Goal: Task Accomplishment & Management: Manage account settings

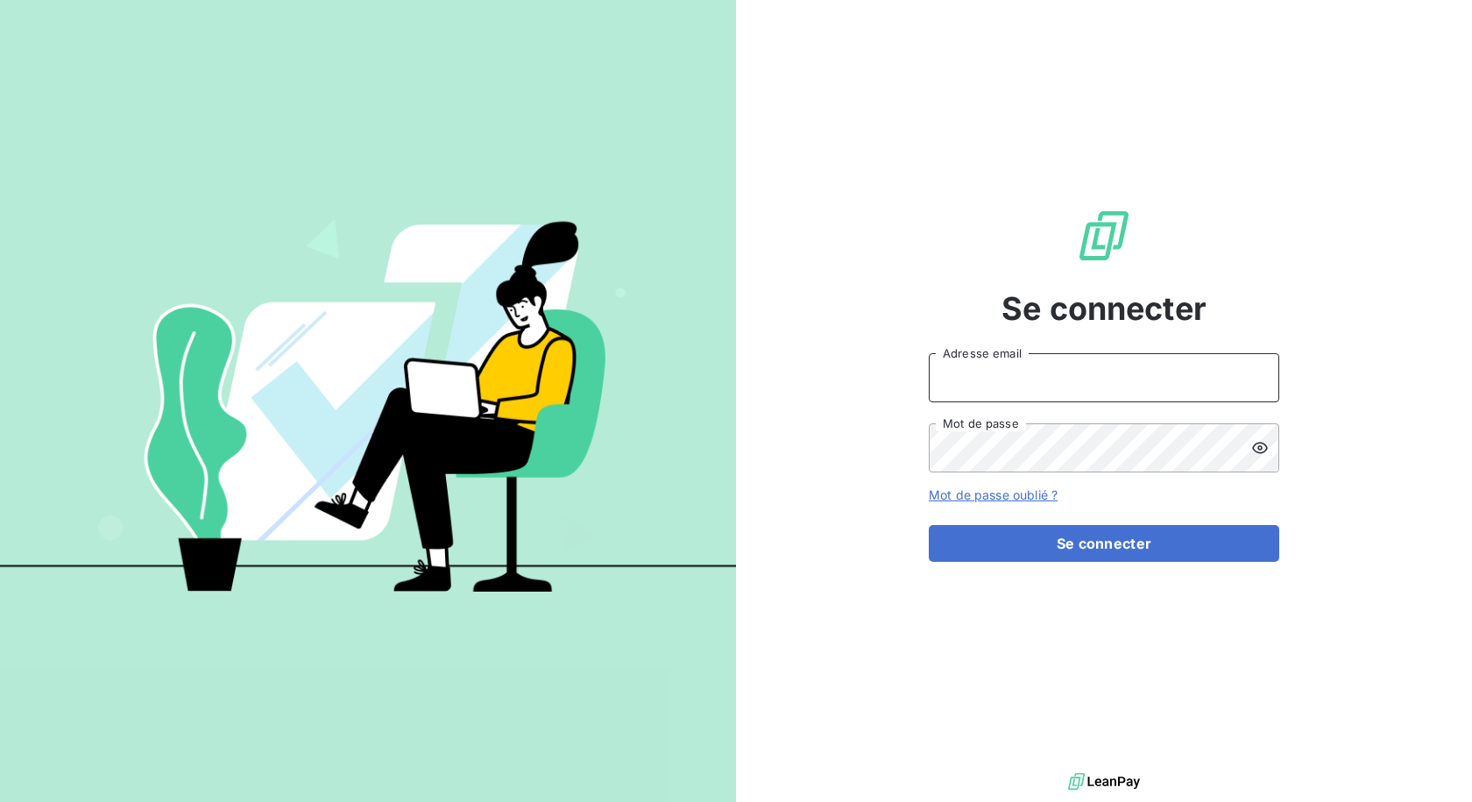
type input "[EMAIL_ADDRESS][DOMAIN_NAME]"
click at [1025, 563] on div "Se connecter [EMAIL_ADDRESS][DOMAIN_NAME] Adresse email Mot de passe Mot de pas…" at bounding box center [1104, 384] width 351 height 769
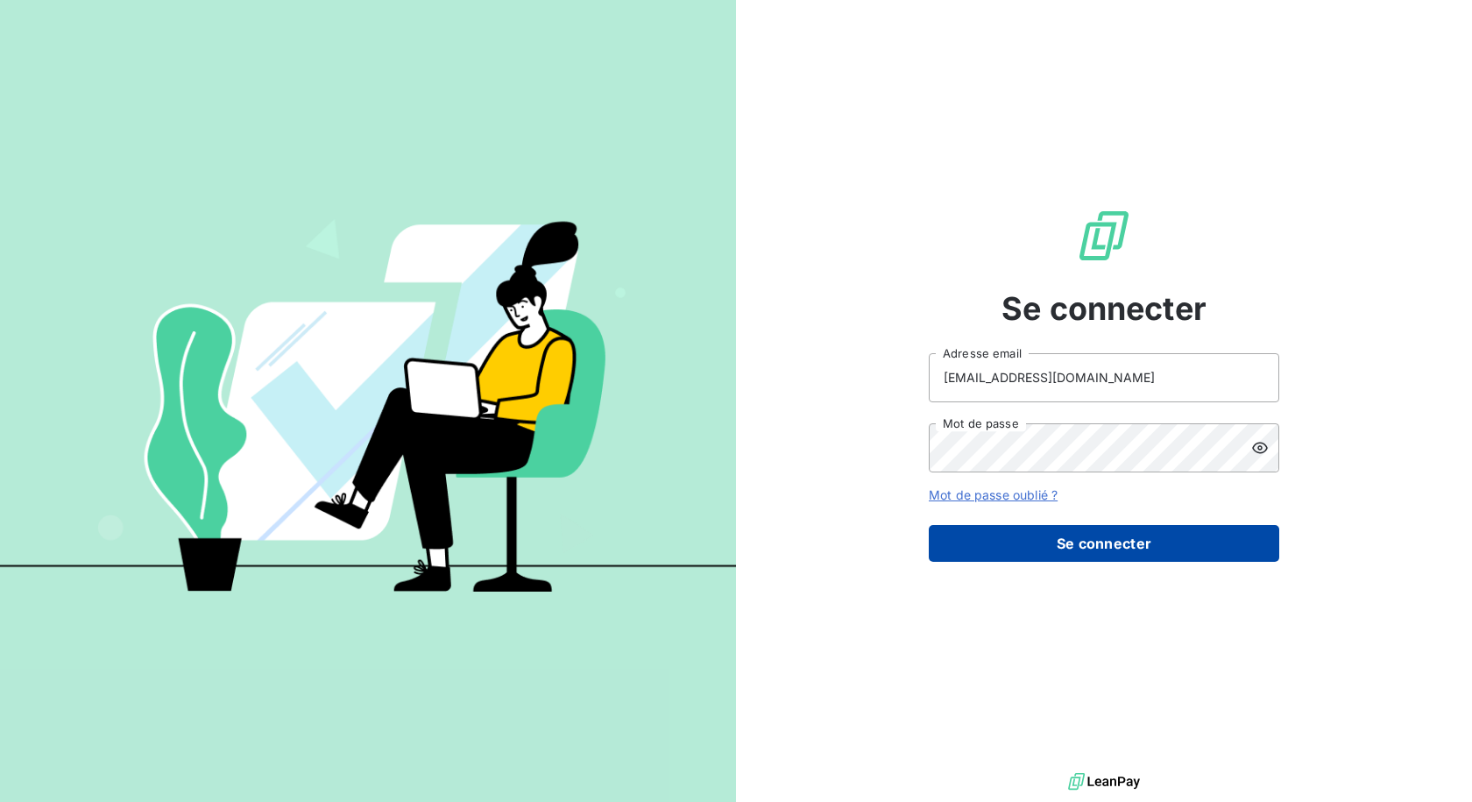
click at [1045, 543] on button "Se connecter" at bounding box center [1104, 543] width 351 height 37
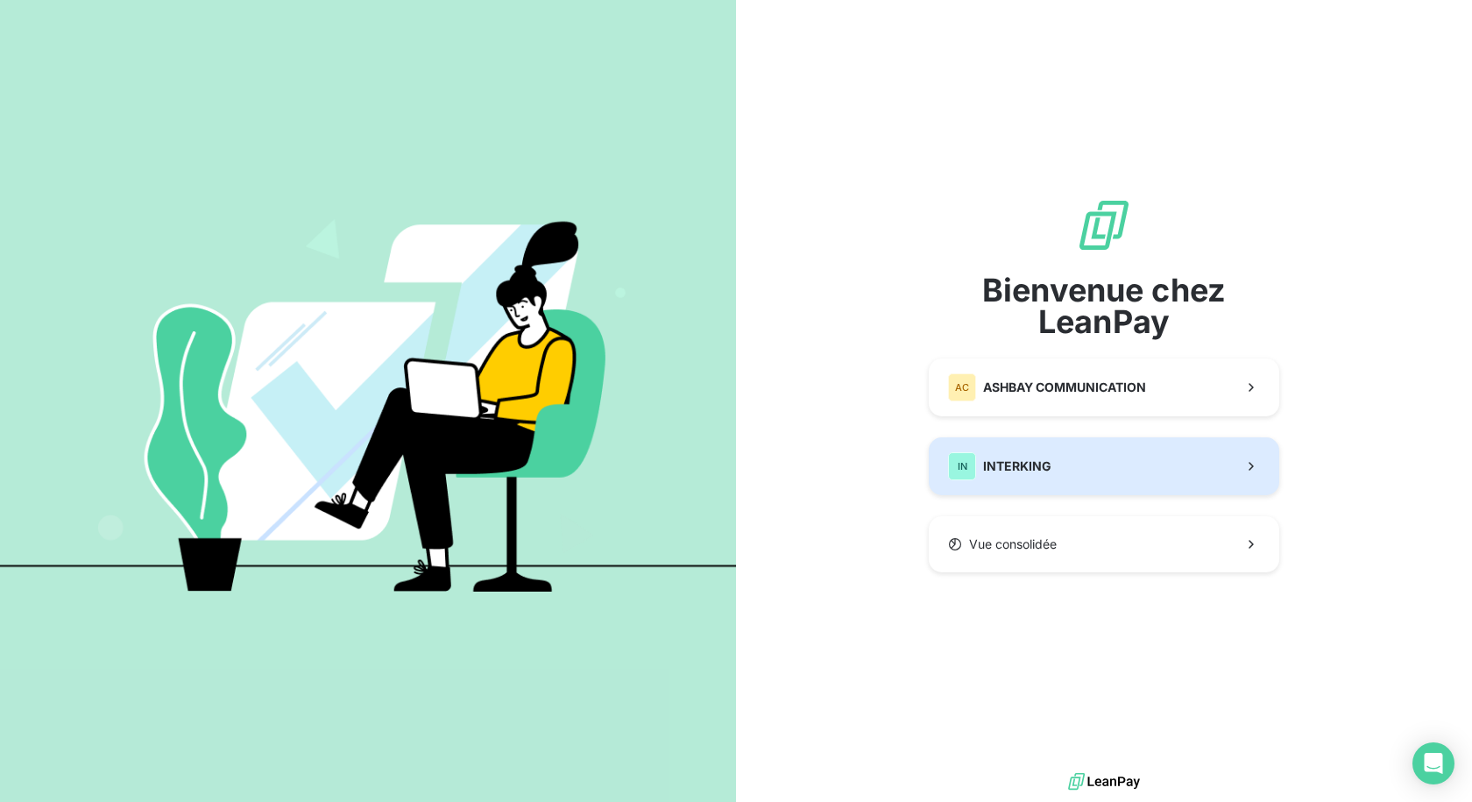
click at [1071, 474] on button "IN INTERKING" at bounding box center [1104, 466] width 351 height 58
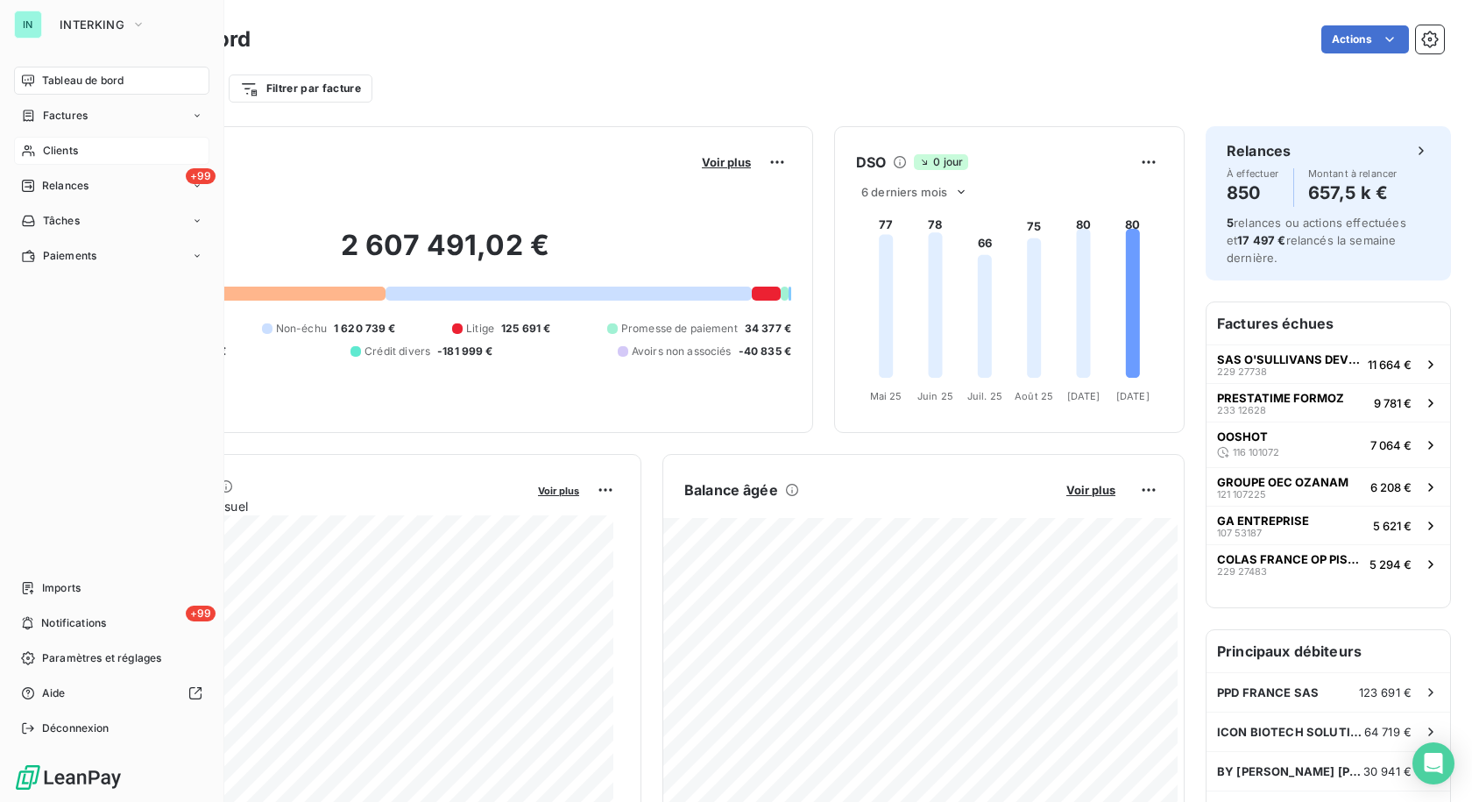
click at [47, 157] on span "Clients" at bounding box center [60, 151] width 35 height 16
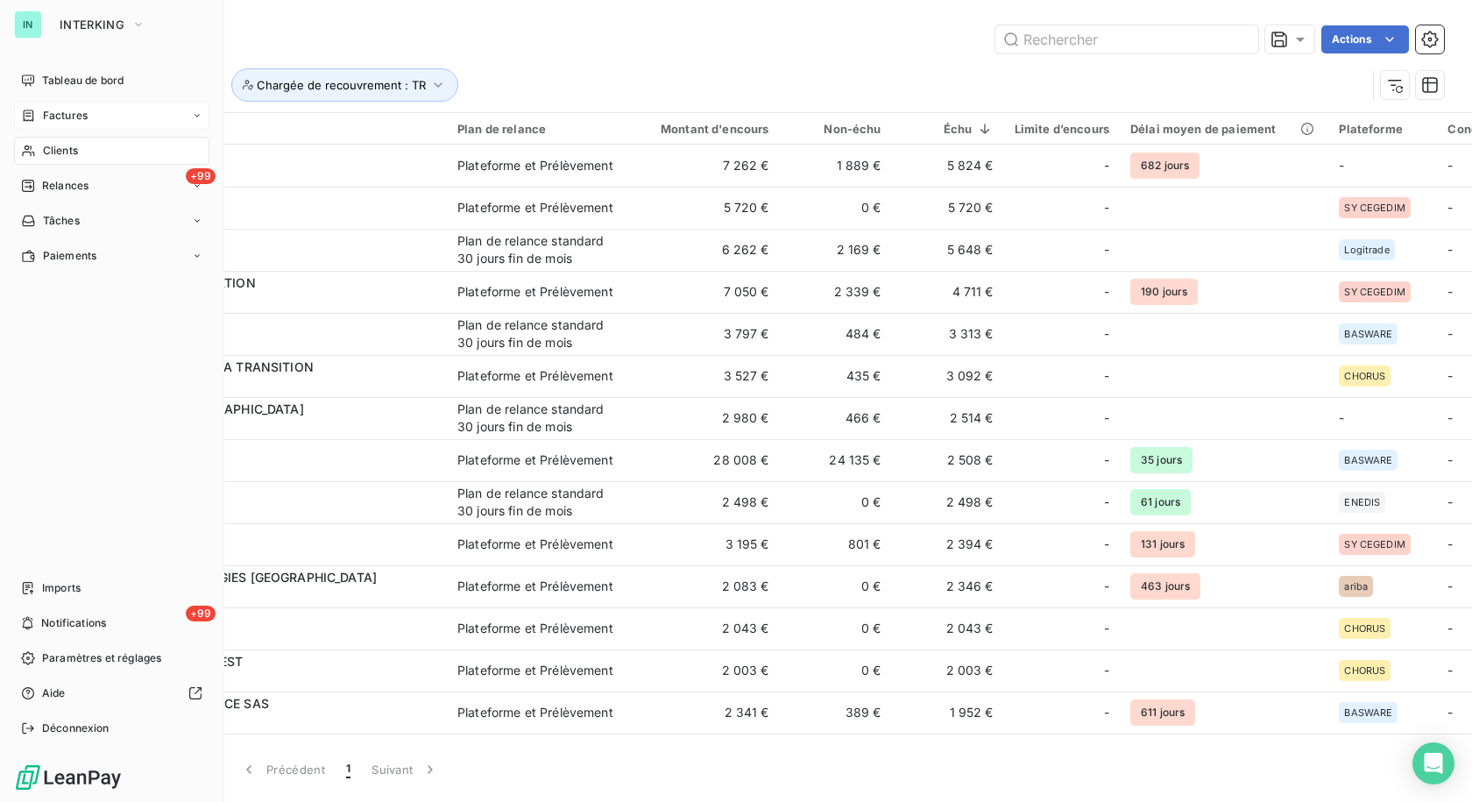
click at [41, 114] on div "Factures" at bounding box center [54, 116] width 67 height 16
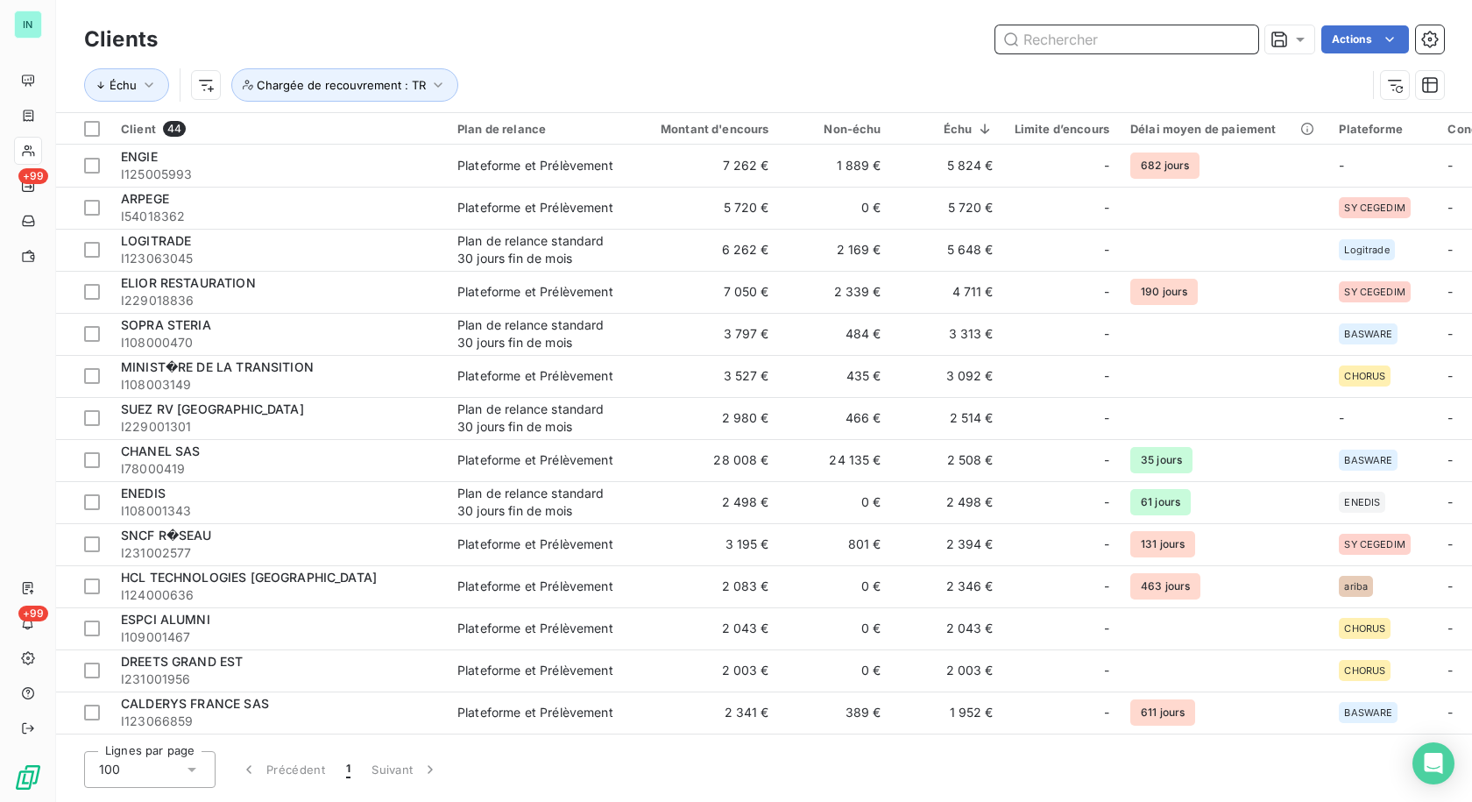
click at [1082, 51] on input "text" at bounding box center [1126, 39] width 263 height 28
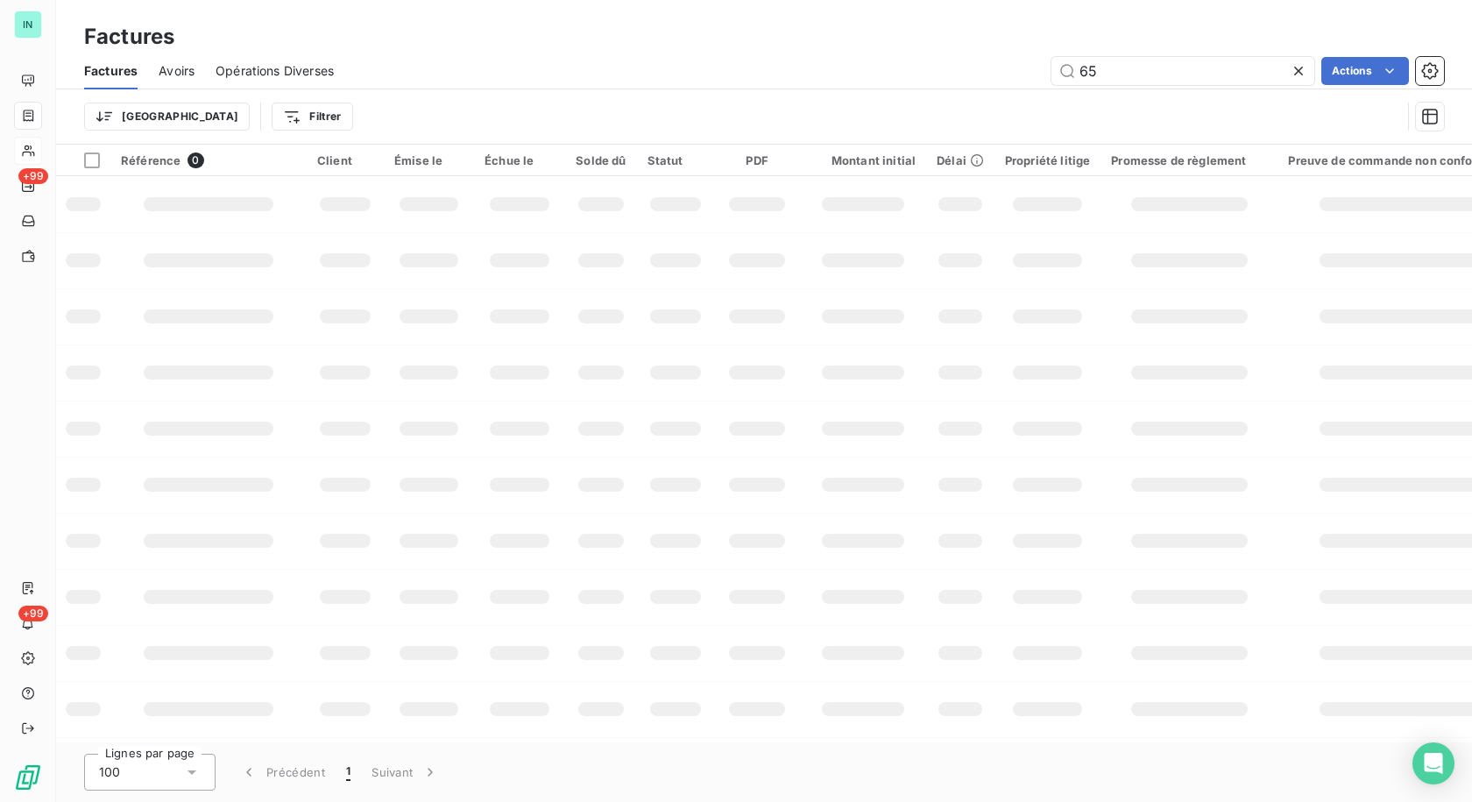
type input "6"
type input "27706"
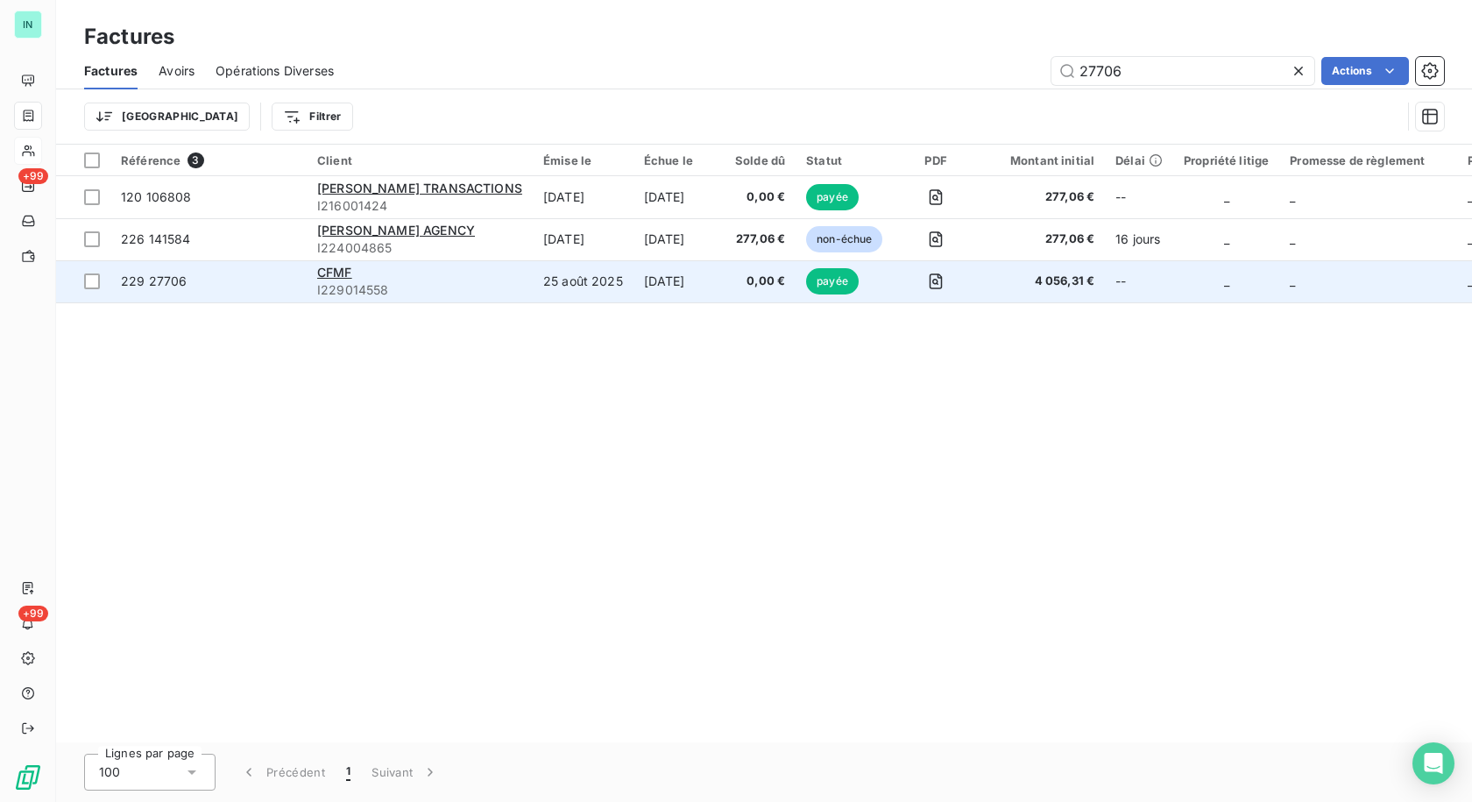
click at [339, 281] on span "I229014558" at bounding box center [419, 290] width 205 height 18
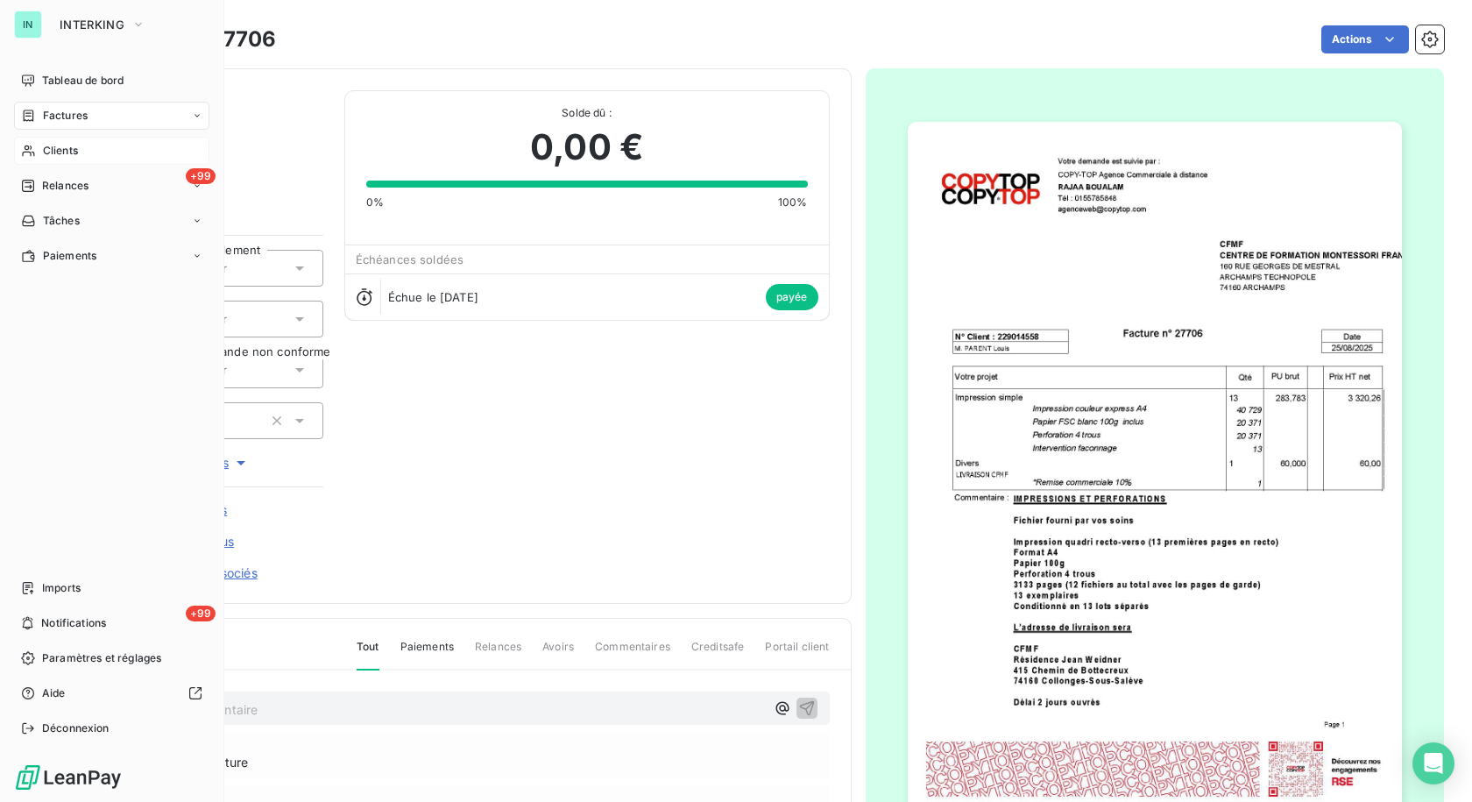
click at [43, 149] on span "Clients" at bounding box center [60, 151] width 35 height 16
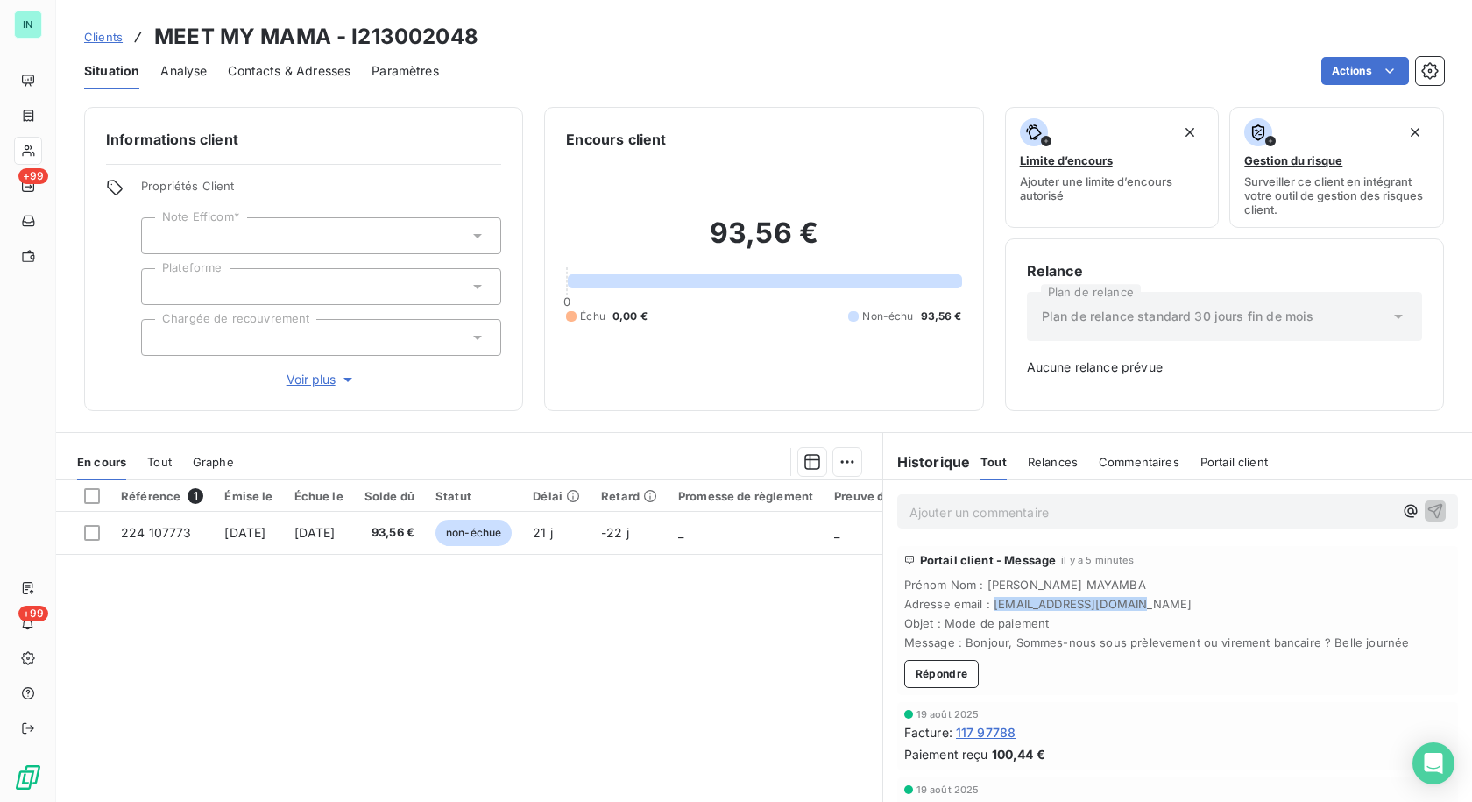
drag, startPoint x: 1164, startPoint y: 605, endPoint x: 987, endPoint y: 609, distance: 177.1
click at [987, 609] on span "Adresse email : [EMAIL_ADDRESS][DOMAIN_NAME]" at bounding box center [1177, 604] width 547 height 14
copy span "[EMAIL_ADDRESS][DOMAIN_NAME]"
click at [1085, 511] on p "Ajouter un commentaire ﻿" at bounding box center [1152, 512] width 484 height 22
click at [1420, 510] on div "09 10 25 - TR répond par mail au client, il est bien sous plvt" at bounding box center [1177, 510] width 561 height 32
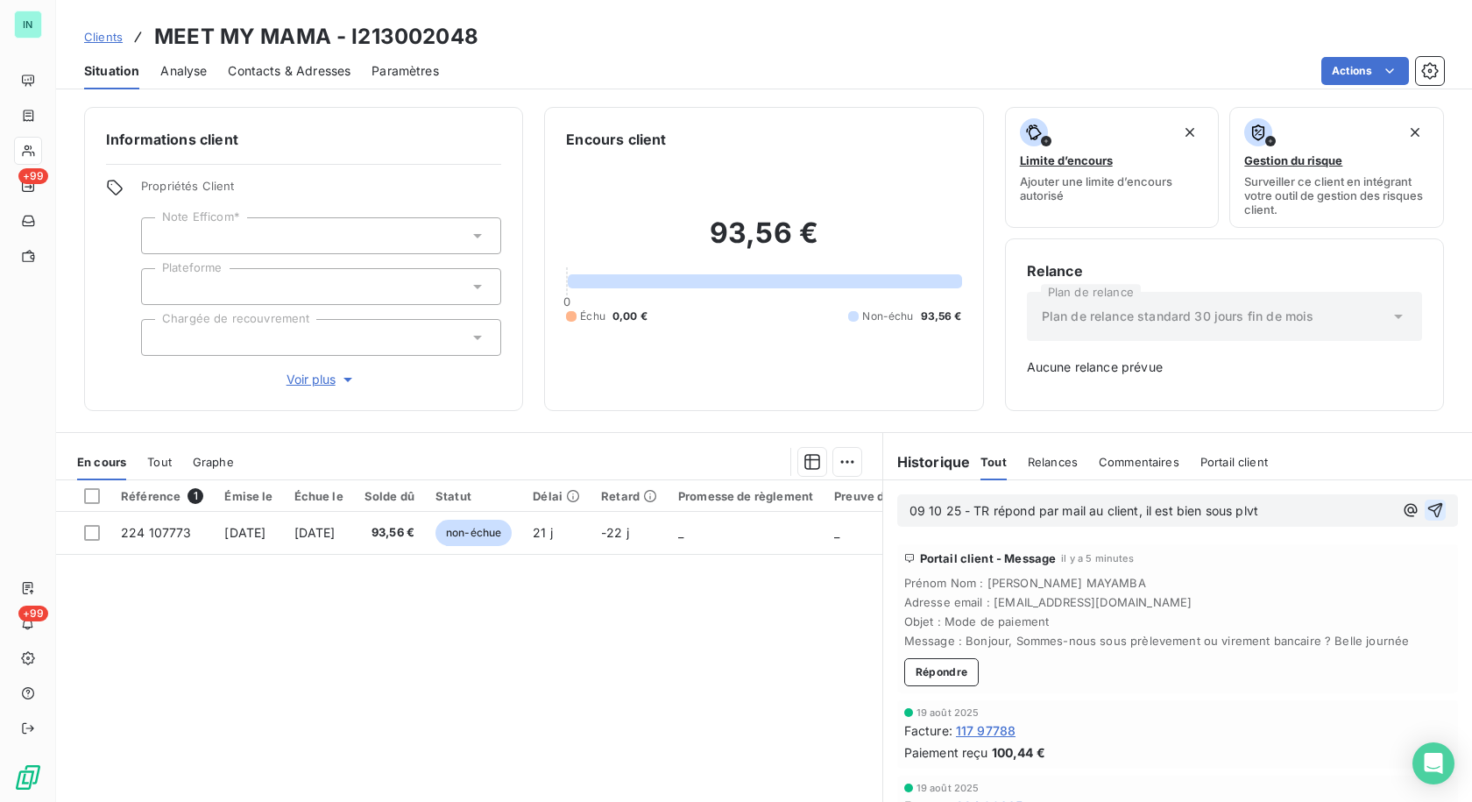
click at [1427, 512] on icon "button" at bounding box center [1436, 510] width 18 height 18
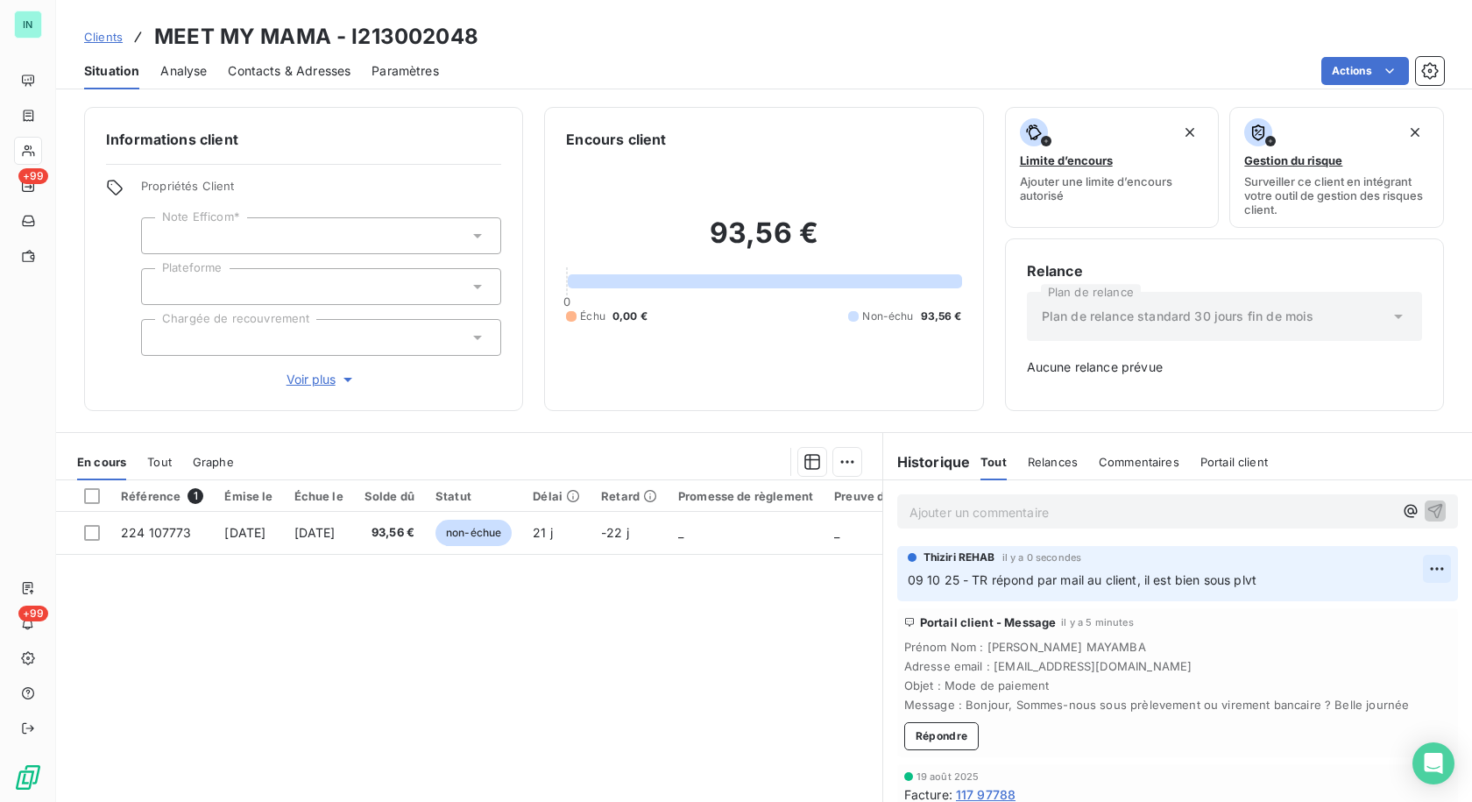
click at [1413, 571] on html "IN +99 +99 Clients MEET MY MAMA - I213002048 Situation Analyse Contacts & Adres…" at bounding box center [736, 401] width 1472 height 802
click at [1358, 606] on div "Editer" at bounding box center [1369, 607] width 98 height 28
click at [1279, 584] on p "09 10 25 - TR répond par mail au client, il est bien sous plvt" at bounding box center [1165, 580] width 515 height 20
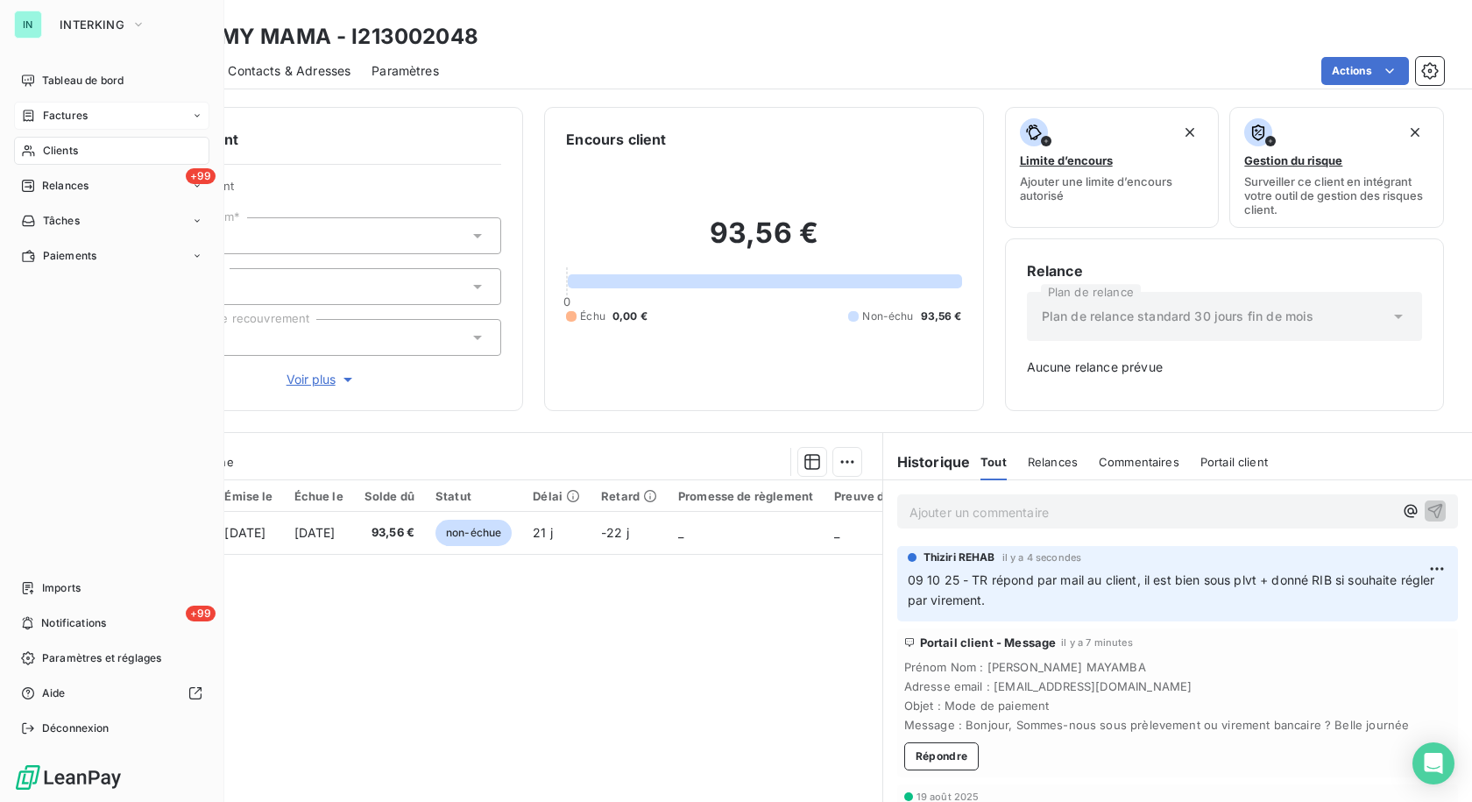
click at [75, 112] on span "Factures" at bounding box center [65, 116] width 45 height 16
